Goal: Transaction & Acquisition: Purchase product/service

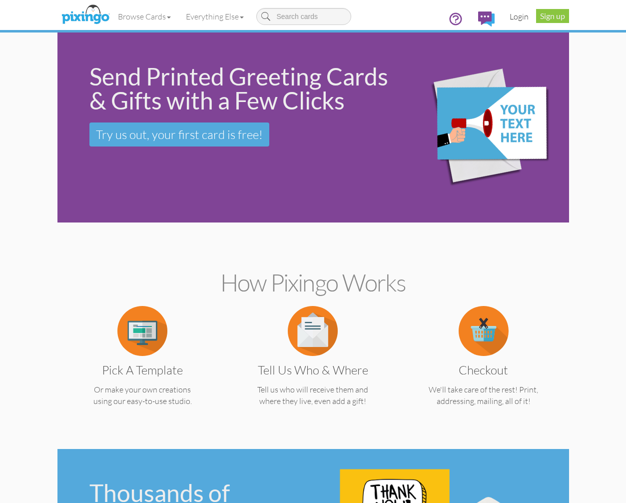
click at [521, 16] on link "Login" at bounding box center [519, 16] width 34 height 25
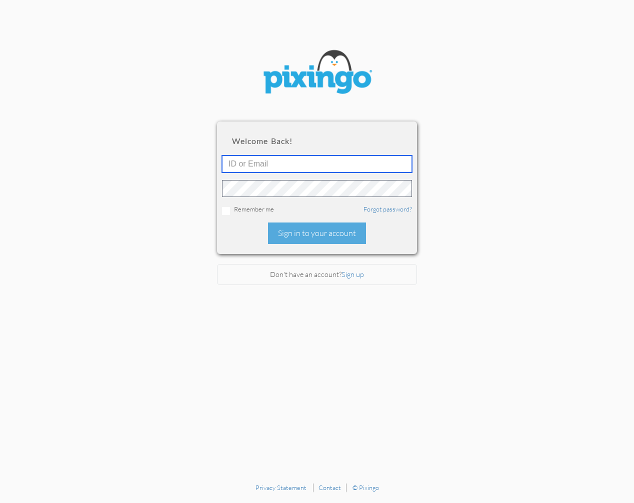
type input "budgragg@gmail.com"
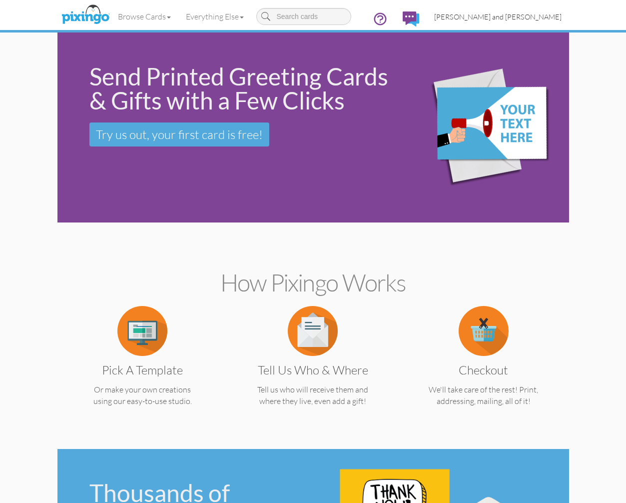
click at [537, 19] on span "[PERSON_NAME] and [PERSON_NAME]" at bounding box center [497, 16] width 127 height 8
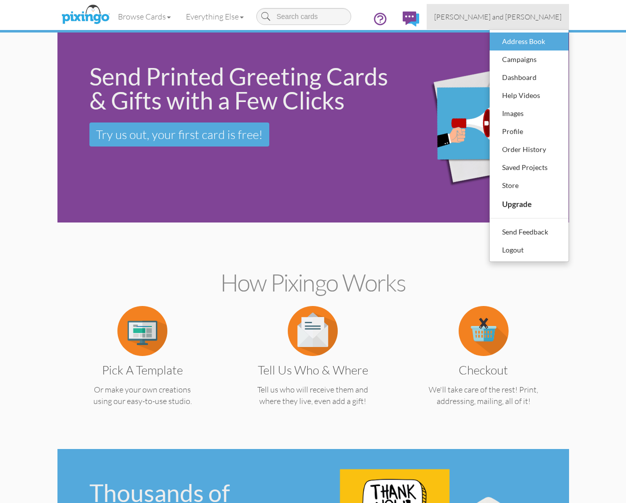
click at [520, 39] on div "Address Book" at bounding box center [529, 41] width 59 height 15
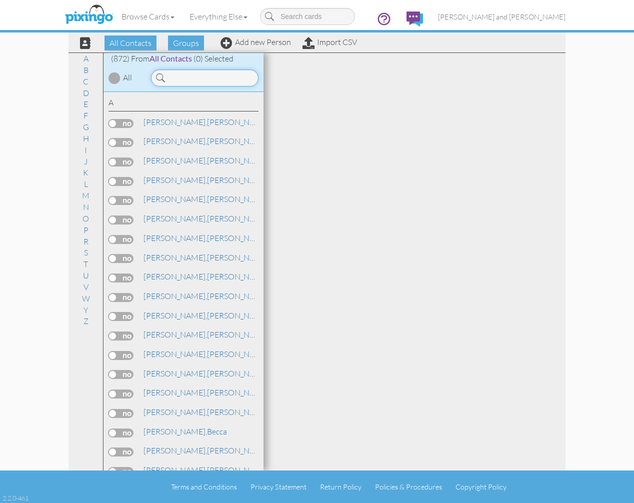
click at [194, 76] on input at bounding box center [204, 77] width 107 height 17
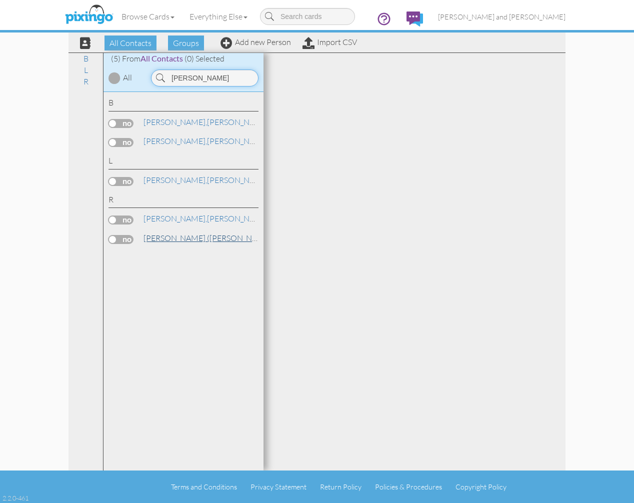
type input "[PERSON_NAME]"
click at [181, 233] on span "[PERSON_NAME] ([PERSON_NAME])," at bounding box center [209, 238] width 132 height 10
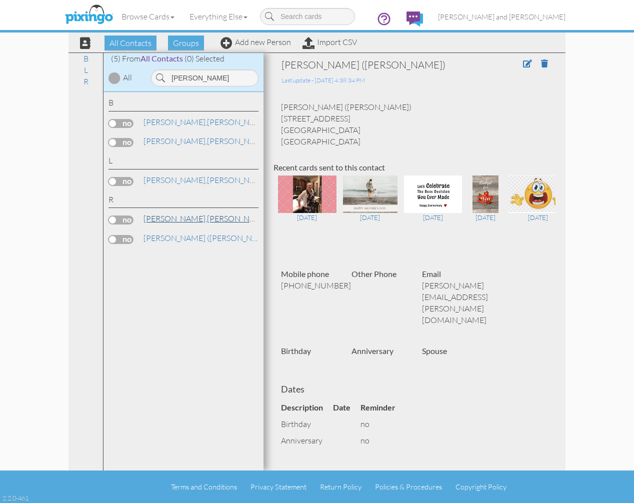
click at [217, 212] on link "Reed, Casey and Nicole" at bounding box center [245, 218] width 206 height 12
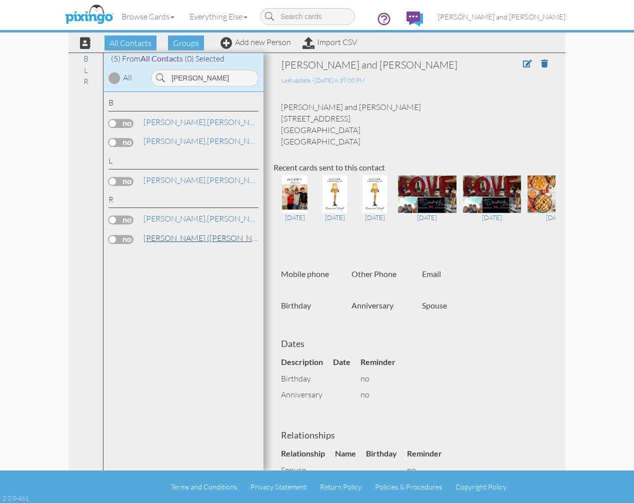
click at [195, 233] on link "Reed (Mallas), Nicole" at bounding box center [240, 238] width 196 height 12
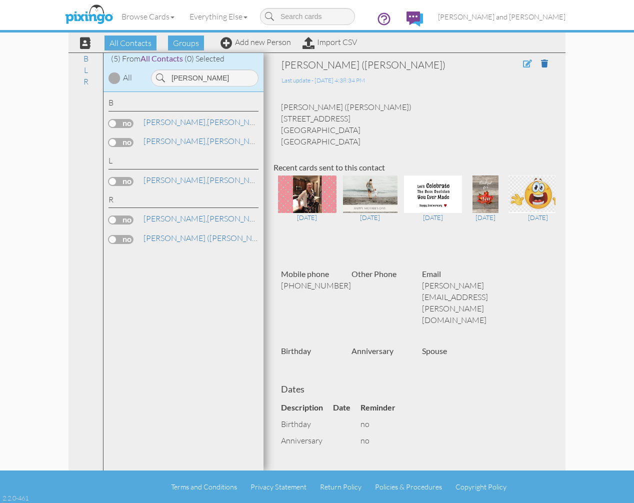
click at [523, 65] on span at bounding box center [527, 63] width 9 height 8
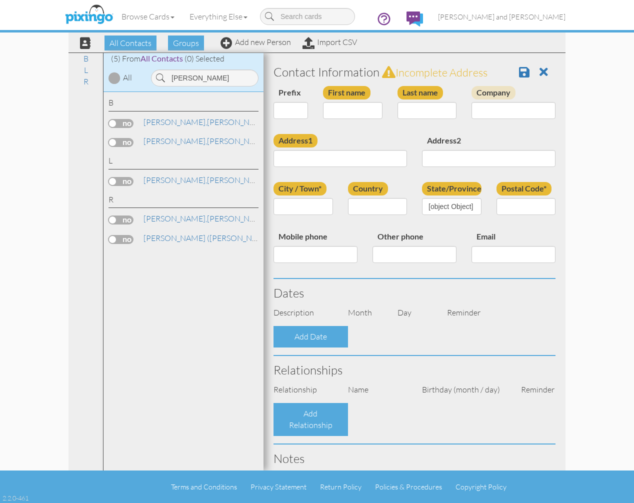
select select "string:"
type input "[PERSON_NAME]"
type input "Reed (Mallas)"
type input "[STREET_ADDRESS]"
type input "Queen Creek"
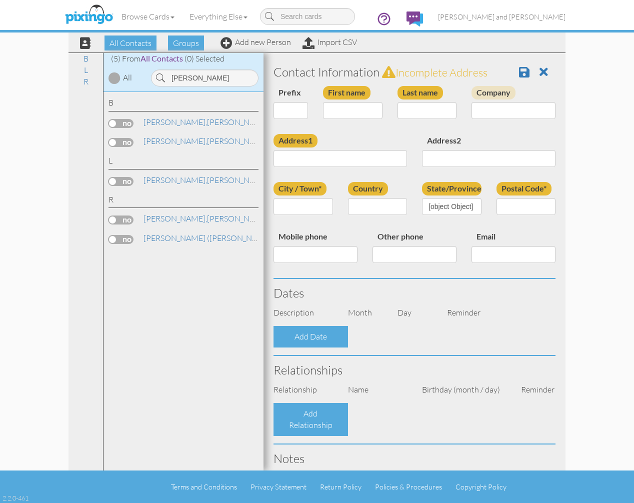
type input "85142"
type input "6306962549"
type input "[PERSON_NAME][EMAIL_ADDRESS][PERSON_NAME][DOMAIN_NAME]"
select select "object:3577"
select select "object:3822"
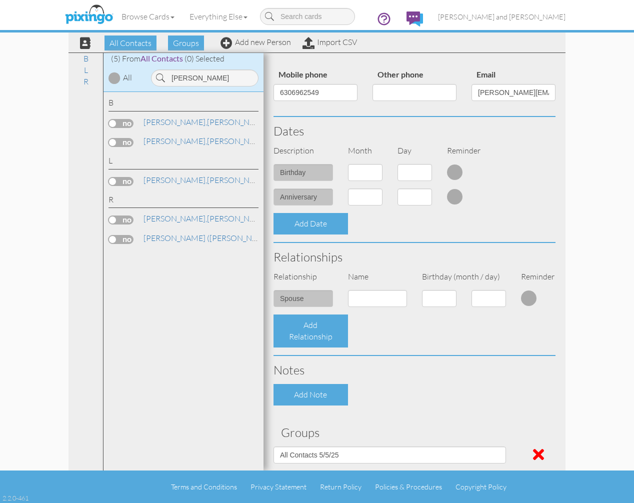
scroll to position [193, 0]
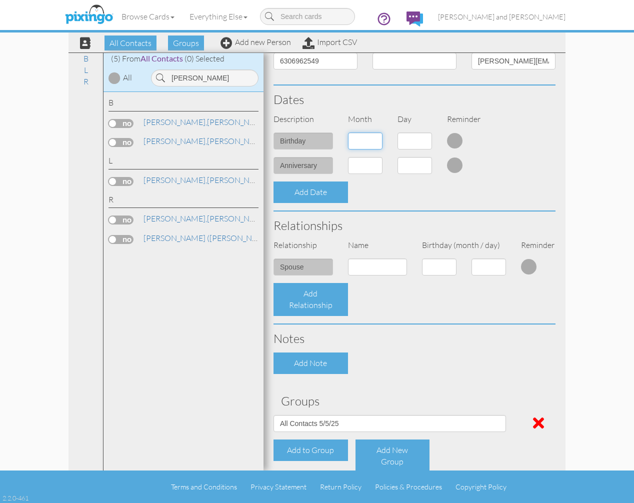
click at [371, 139] on select "1 - Jan 2 - Feb 3 - Mar 4 - Apr 5 - May 6 - Jun 7 - Jul 8 - Aug 9 - Sep 10 - Oc…" at bounding box center [365, 140] width 34 height 17
select select "object:3897"
select select "number:20"
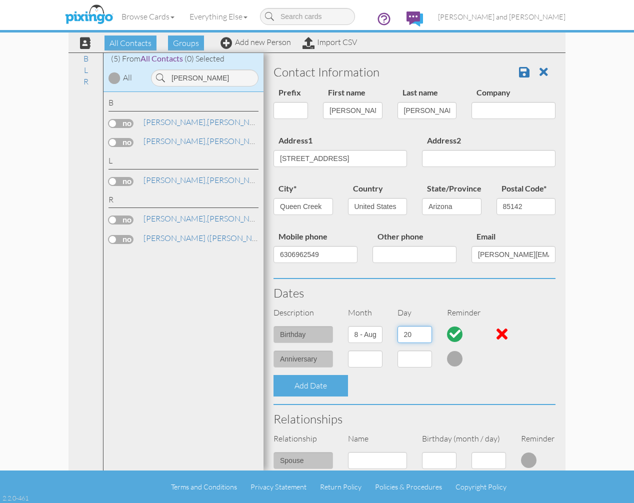
scroll to position [0, 0]
click at [519, 73] on span at bounding box center [524, 72] width 10 height 12
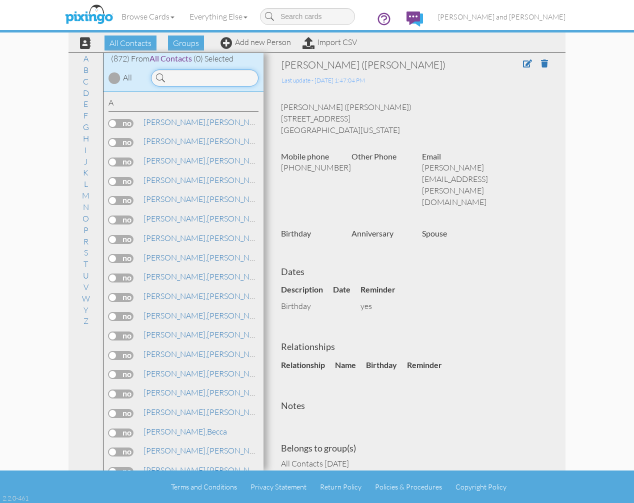
click at [186, 76] on input at bounding box center [204, 77] width 107 height 17
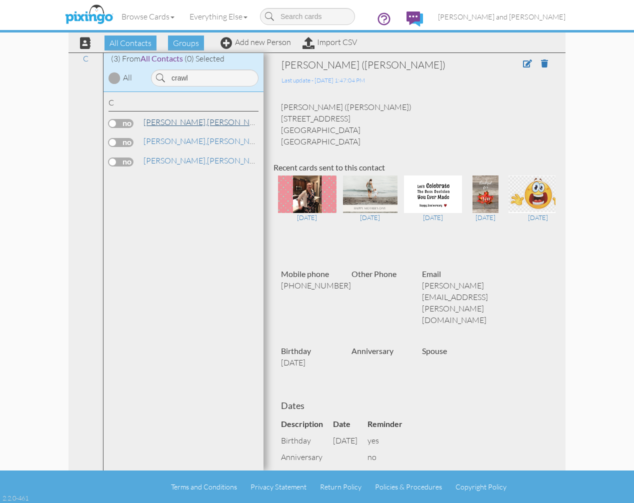
drag, startPoint x: 181, startPoint y: 94, endPoint x: 184, endPoint y: 122, distance: 28.1
click at [184, 122] on link "[PERSON_NAME]" at bounding box center [205, 122] width 127 height 12
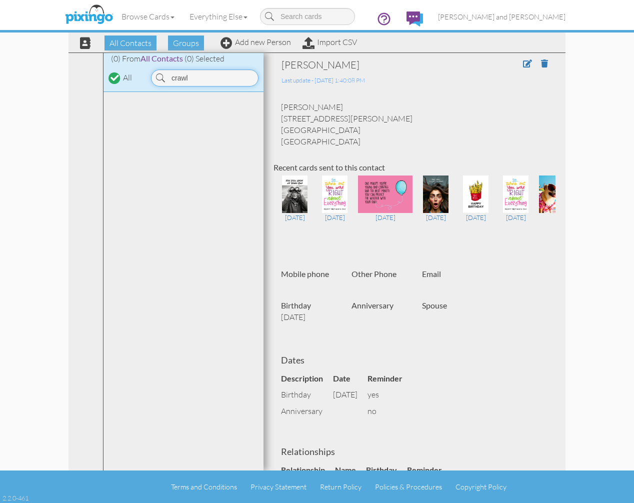
click at [204, 77] on input "crawl" at bounding box center [204, 77] width 107 height 17
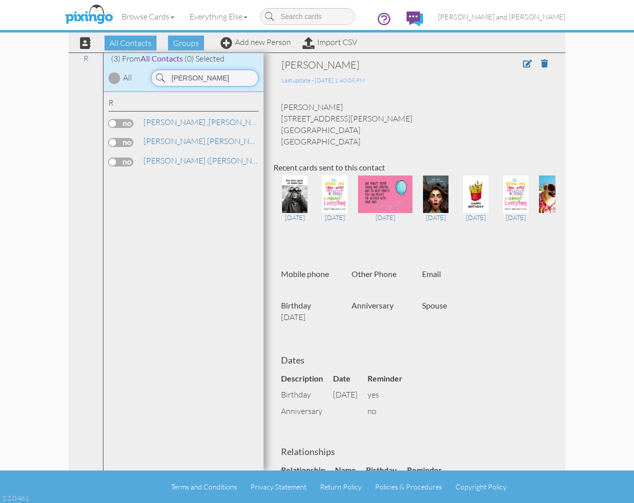
type input "[PERSON_NAME]"
click at [131, 158] on label at bounding box center [120, 161] width 25 height 9
click at [0, 0] on input "checkbox" at bounding box center [0, 0] width 0 height 0
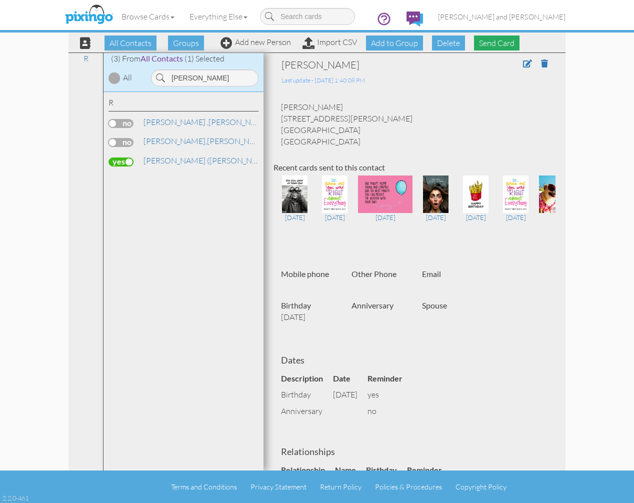
click at [493, 46] on span "Send Card" at bounding box center [496, 42] width 45 height 15
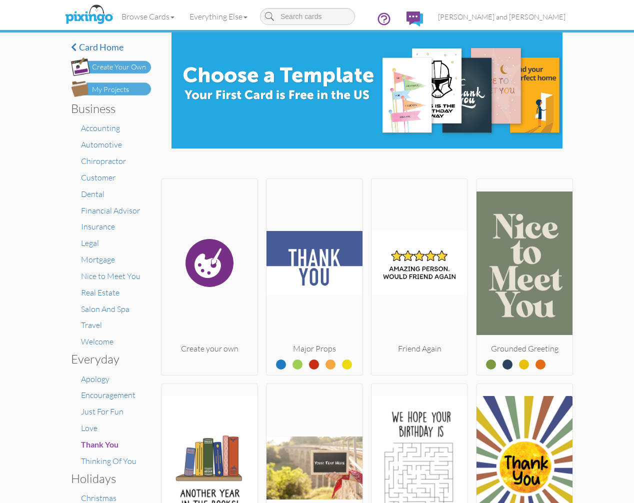
click at [127, 91] on img at bounding box center [111, 89] width 80 height 16
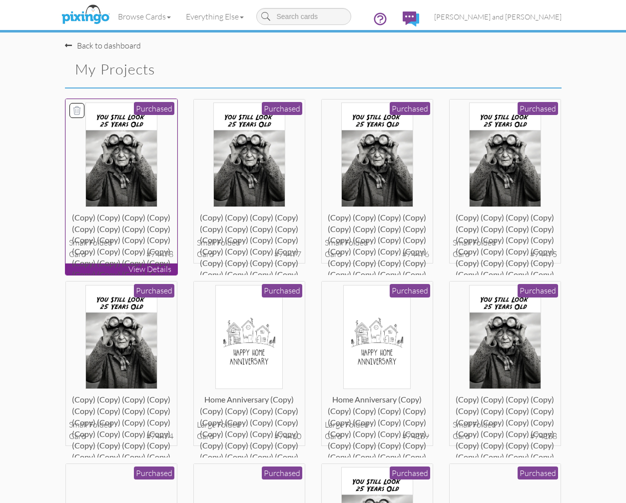
click at [153, 166] on img at bounding box center [121, 154] width 72 height 104
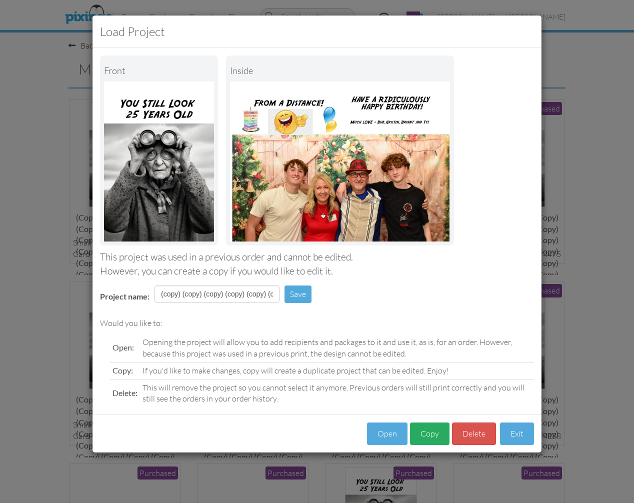
click at [424, 427] on button "Copy" at bounding box center [429, 433] width 39 height 22
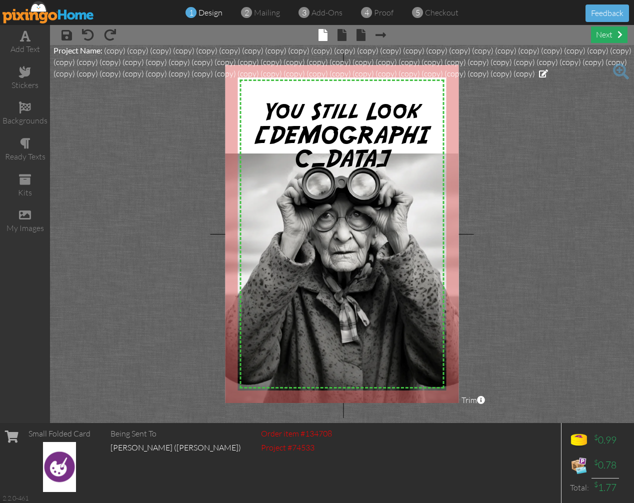
click at [606, 36] on div "next" at bounding box center [609, 34] width 36 height 16
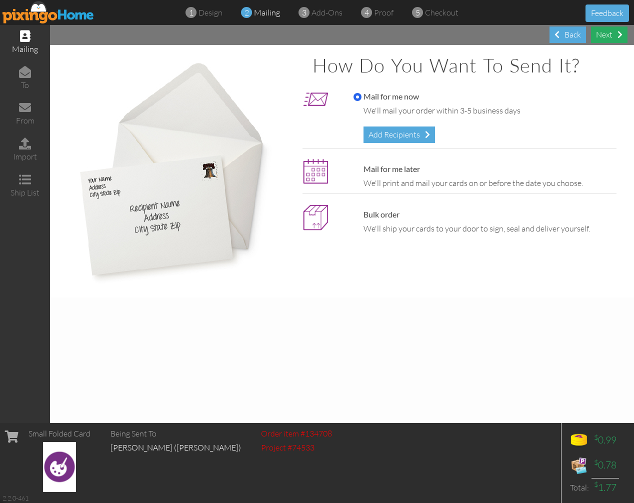
click at [606, 39] on div "Next" at bounding box center [609, 34] width 36 height 16
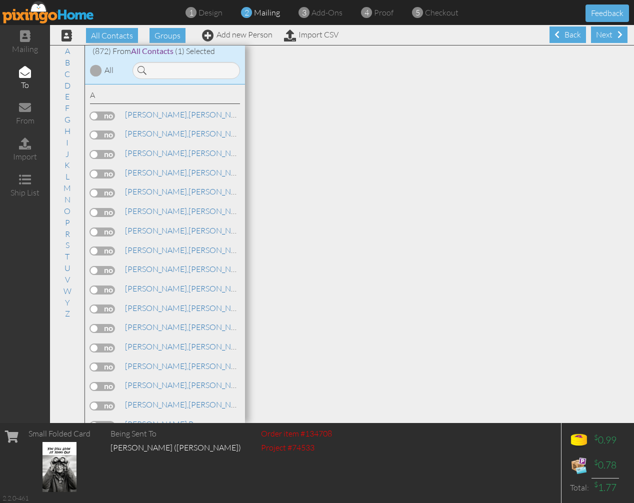
click at [606, 39] on div "Next" at bounding box center [609, 34] width 36 height 16
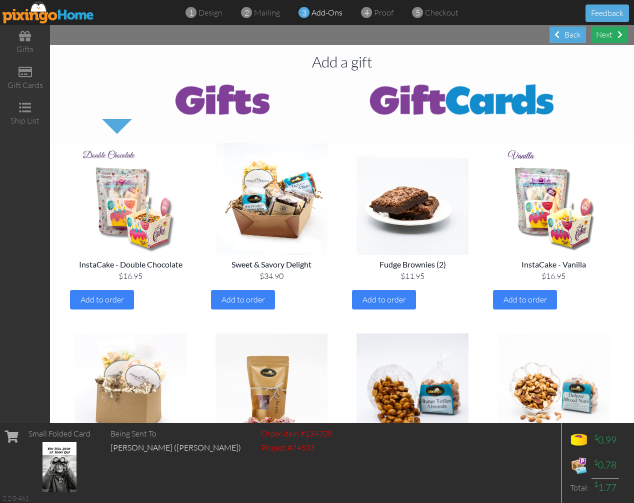
click at [605, 39] on div "Next" at bounding box center [609, 34] width 36 height 16
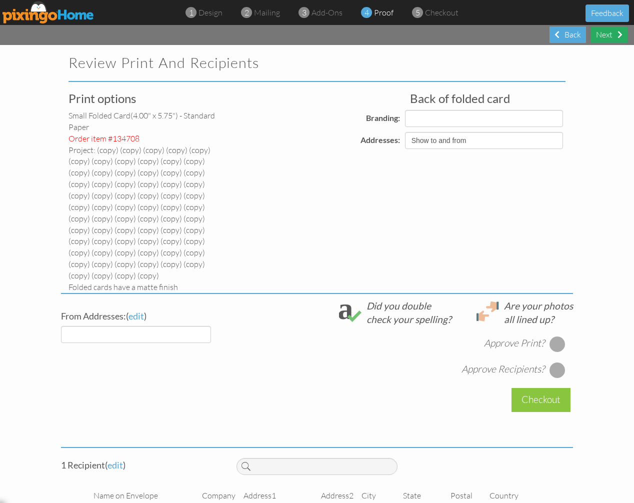
select select "object:7271"
select select "object:7270"
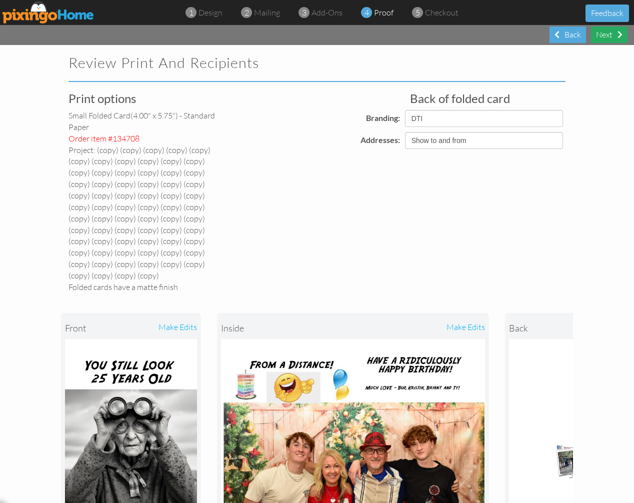
click at [614, 35] on div "Next" at bounding box center [609, 34] width 36 height 16
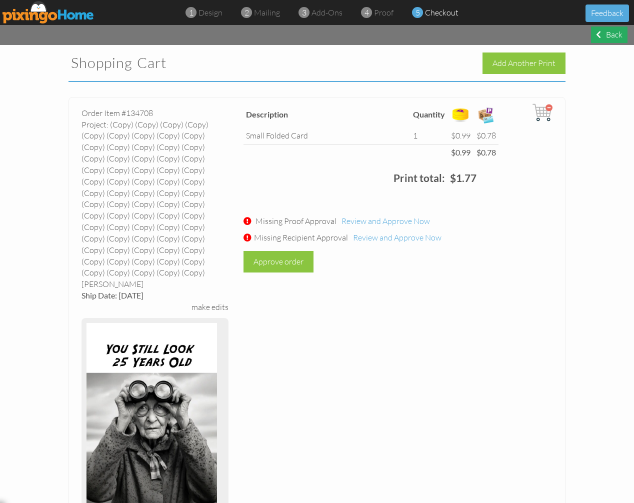
click at [610, 34] on div "Back" at bounding box center [609, 34] width 36 height 16
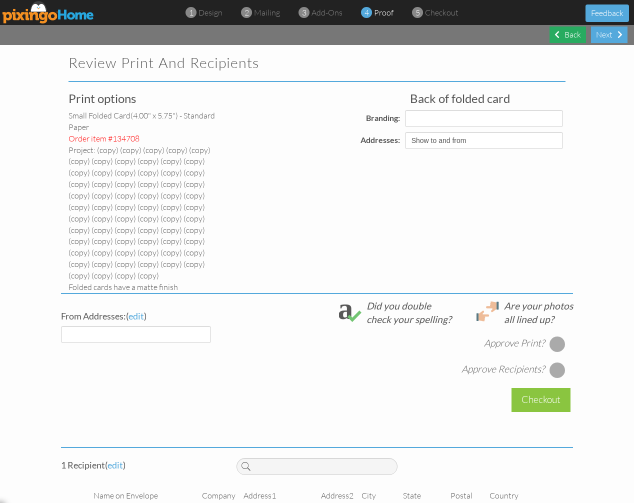
select select "object:7337"
select select "object:7340"
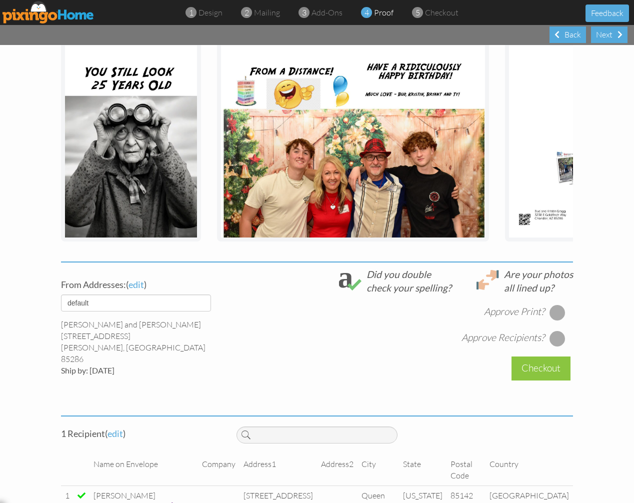
scroll to position [292, 0]
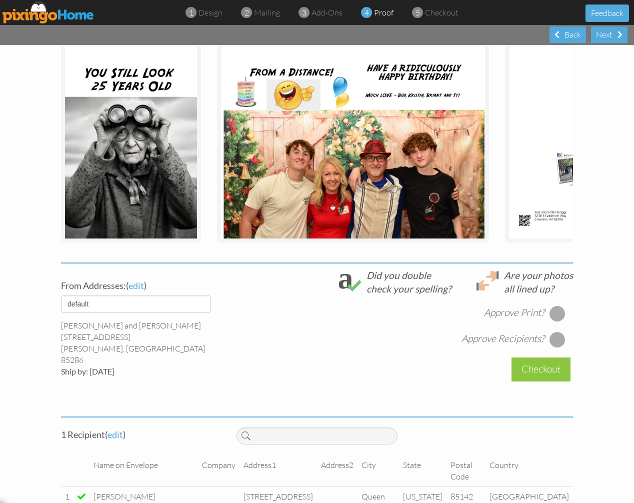
click at [557, 305] on div at bounding box center [557, 313] width 16 height 16
click at [554, 331] on div at bounding box center [557, 339] width 16 height 16
click at [534, 357] on div "Checkout" at bounding box center [540, 368] width 59 height 23
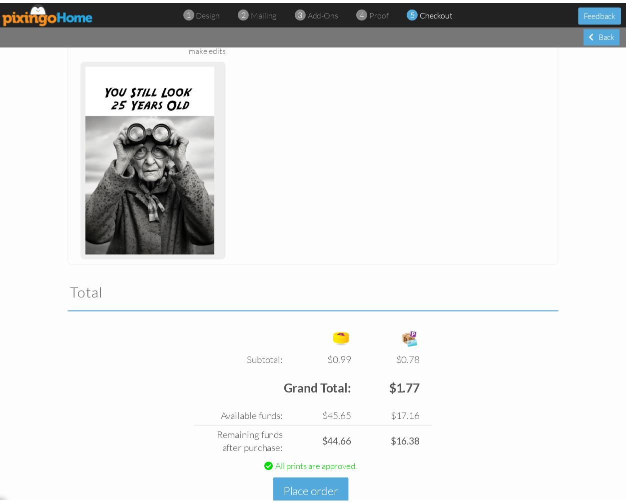
scroll to position [258, 0]
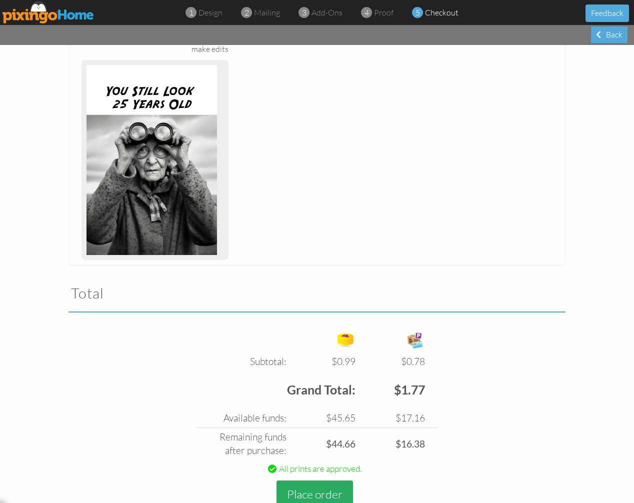
click at [304, 480] on button "Place order" at bounding box center [314, 493] width 76 height 27
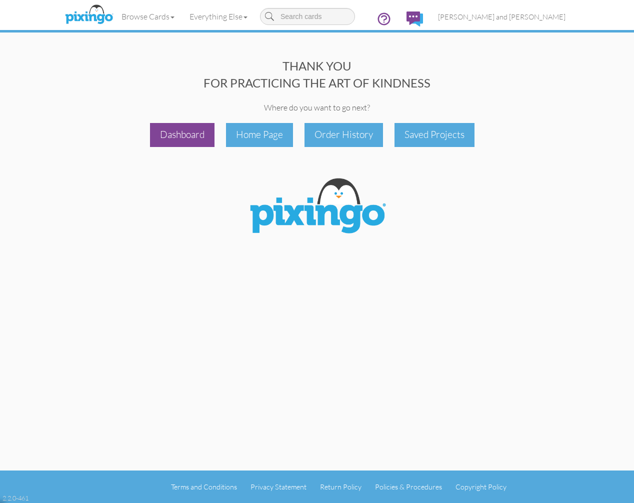
click at [169, 136] on div "Dashboard" at bounding box center [182, 134] width 64 height 23
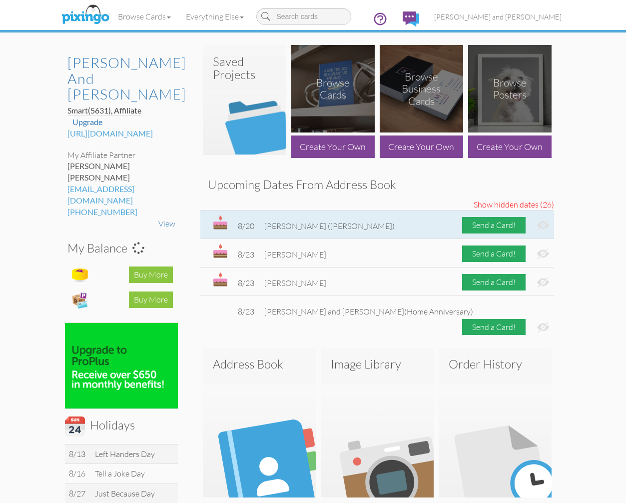
click at [537, 226] on img at bounding box center [543, 225] width 12 height 10
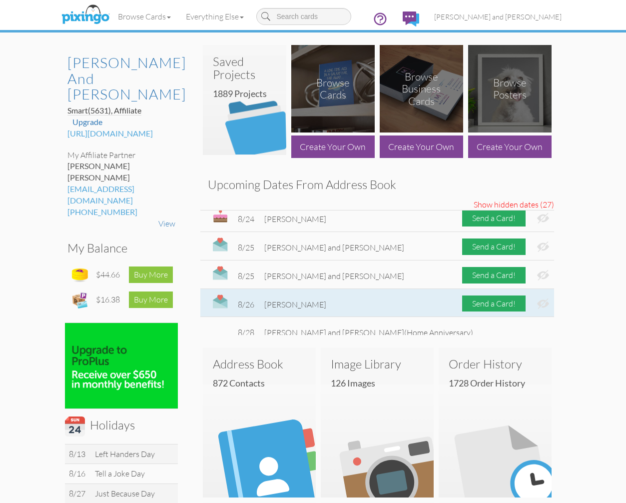
scroll to position [223, 0]
click at [537, 298] on img at bounding box center [543, 303] width 12 height 10
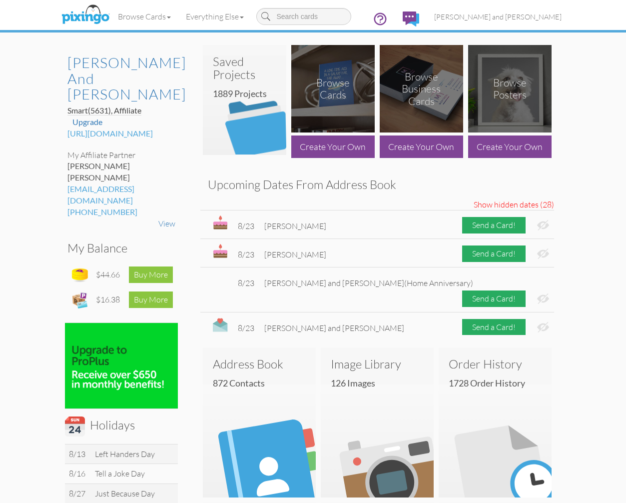
scroll to position [0, 0]
click at [547, 14] on span "[PERSON_NAME] and [PERSON_NAME]" at bounding box center [497, 16] width 127 height 8
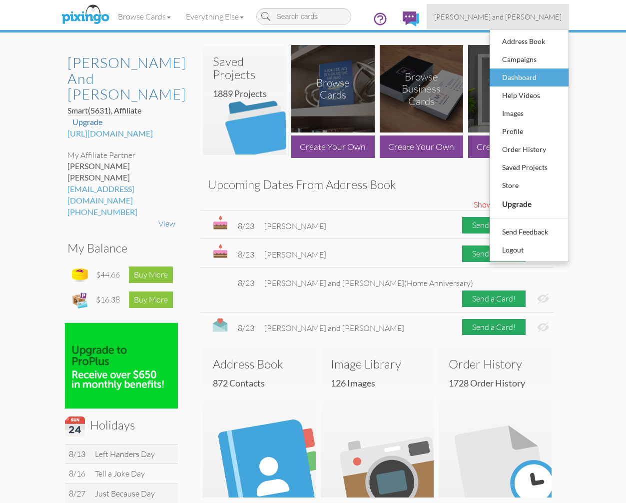
click at [522, 73] on div "Dashboard" at bounding box center [529, 77] width 59 height 15
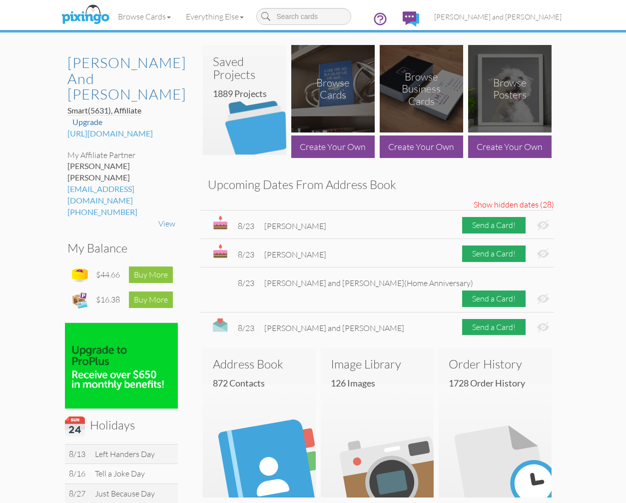
click at [463, 183] on h3 "Upcoming Dates From Address Book" at bounding box center [377, 184] width 339 height 13
click at [246, 1] on div "Browse Cards Business Accounting Automotive Chiropractor Customer Dental Financ…" at bounding box center [313, 19] width 497 height 39
